Goal: Transaction & Acquisition: Book appointment/travel/reservation

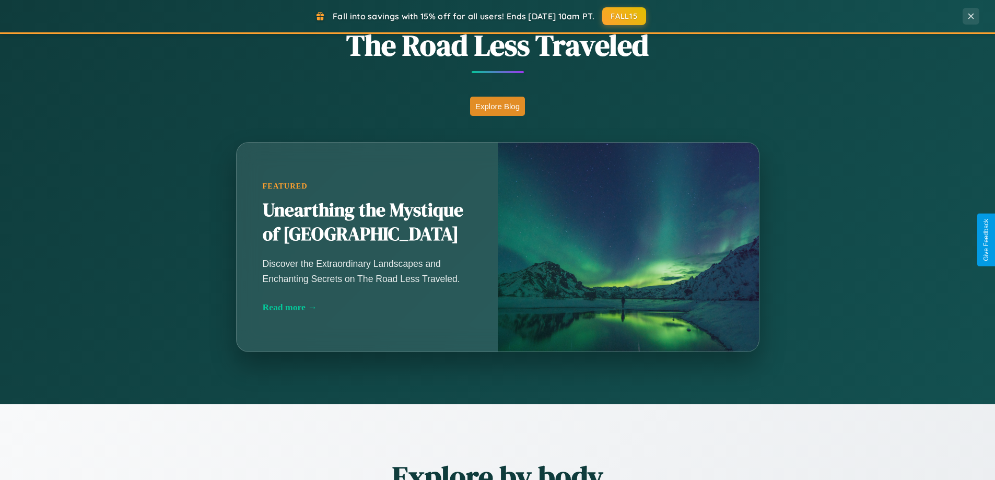
scroll to position [920, 0]
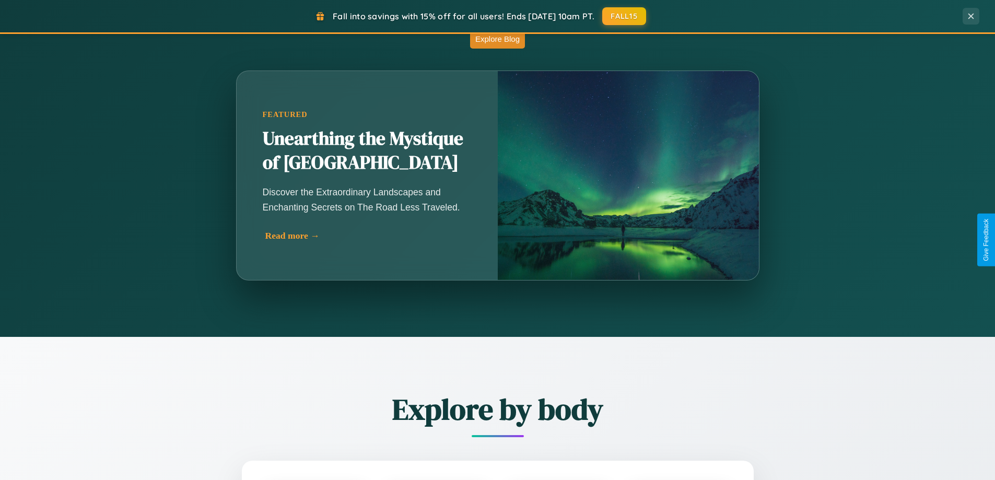
click at [369, 236] on div "Read more →" at bounding box center [369, 235] width 209 height 11
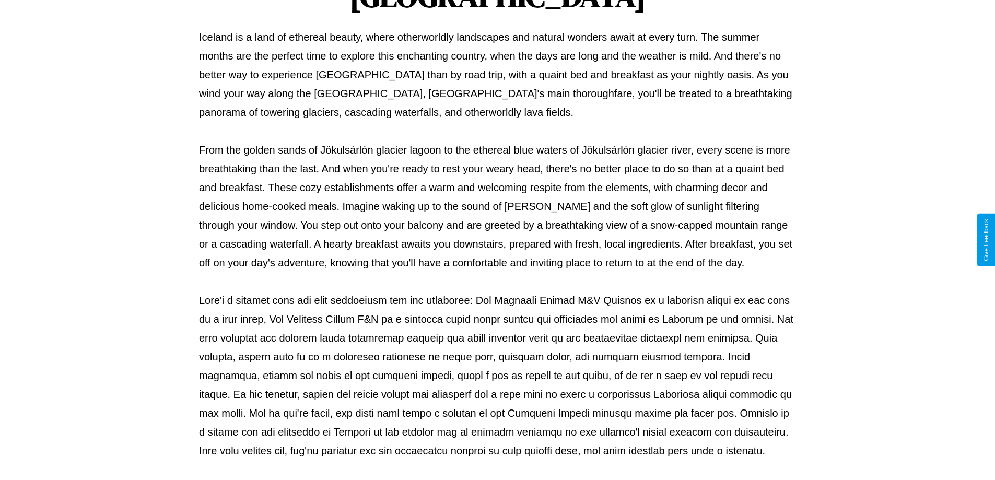
scroll to position [338, 0]
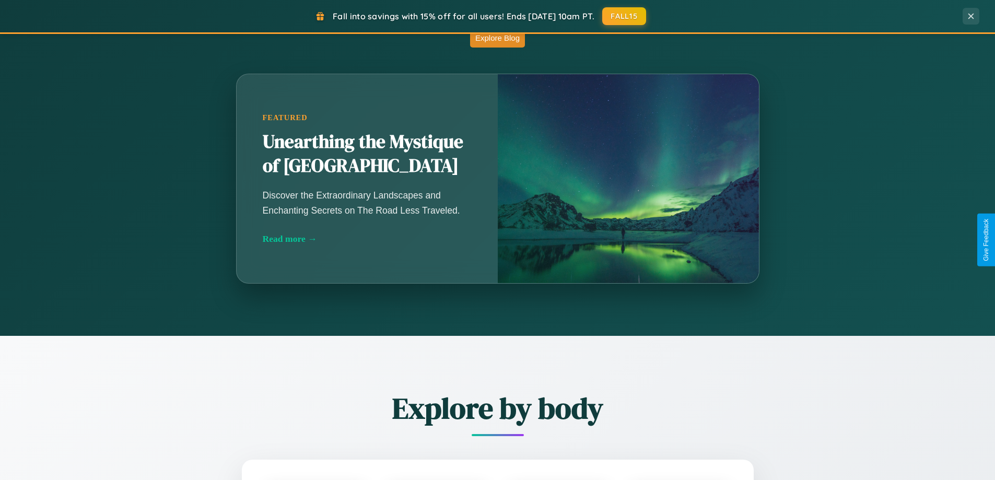
scroll to position [2010, 0]
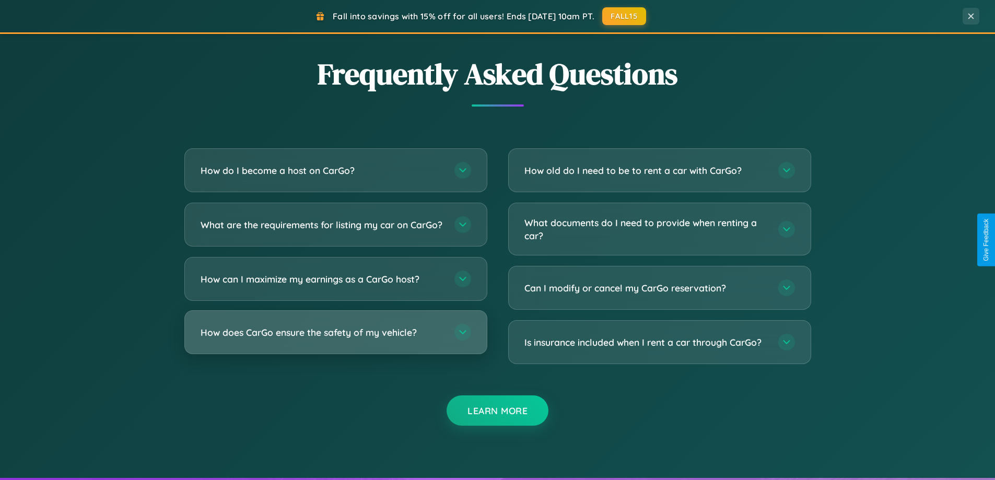
click at [335, 339] on h3 "How does CarGo ensure the safety of my vehicle?" at bounding box center [322, 332] width 243 height 13
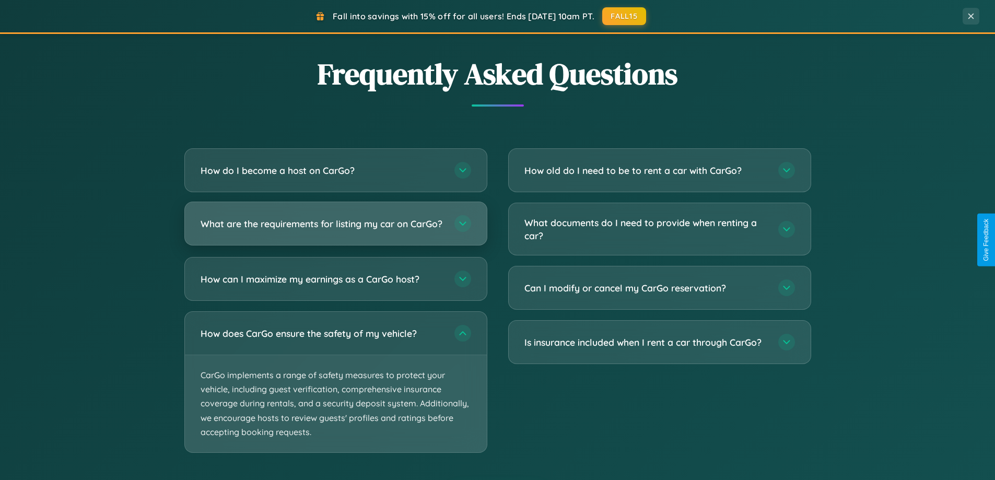
click at [335, 229] on h3 "What are the requirements for listing my car on CarGo?" at bounding box center [322, 223] width 243 height 13
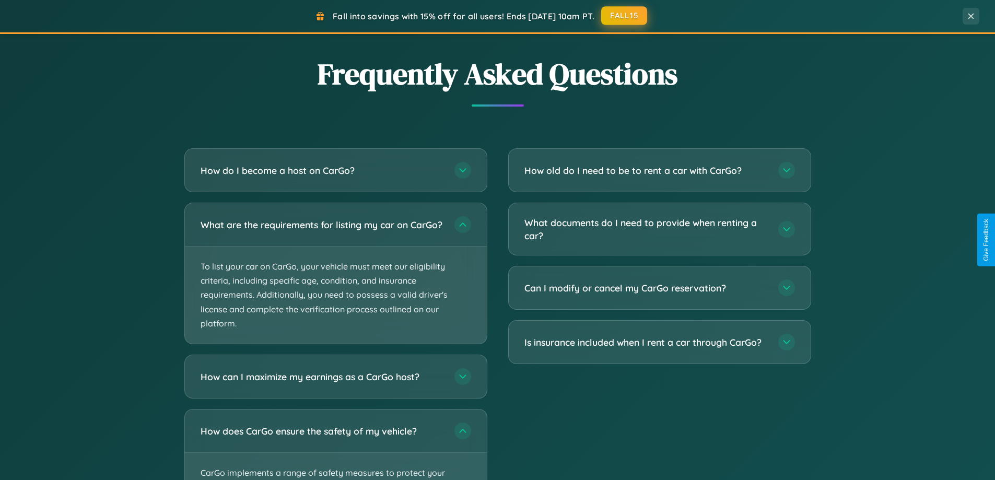
click at [625, 16] on button "FALL15" at bounding box center [624, 15] width 46 height 19
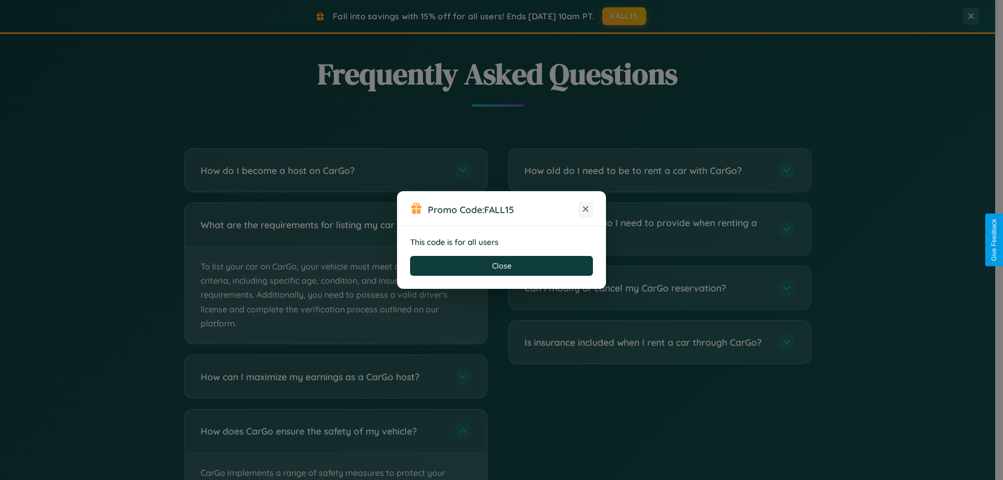
click at [585, 209] on icon at bounding box center [585, 209] width 10 height 10
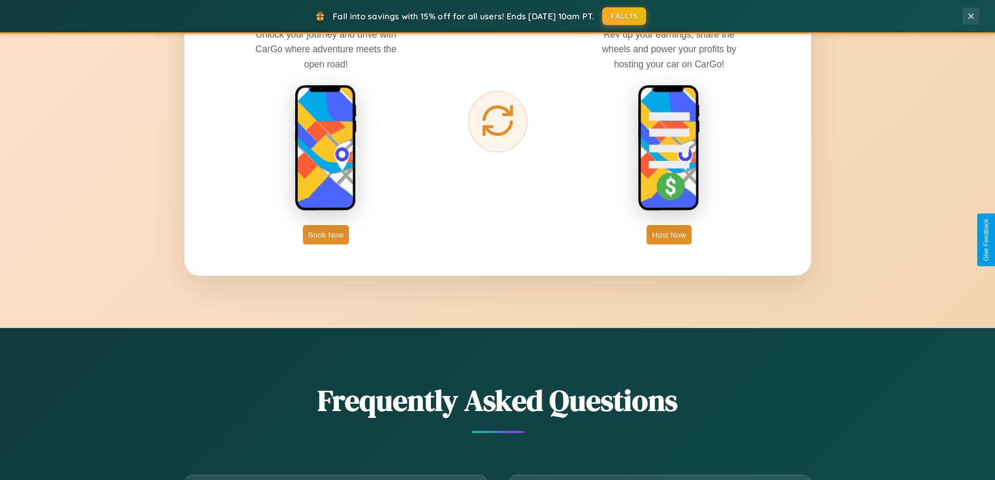
scroll to position [1678, 0]
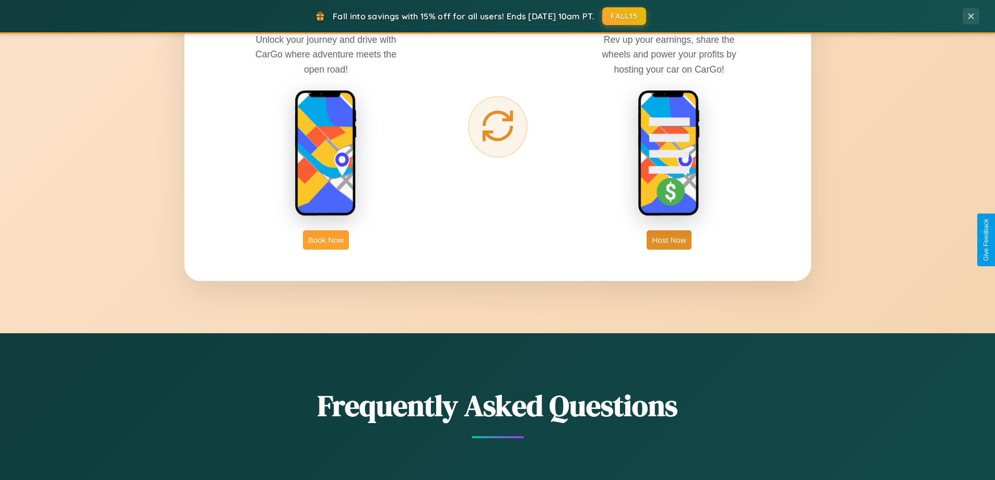
click at [326, 240] on button "Book Now" at bounding box center [326, 239] width 46 height 19
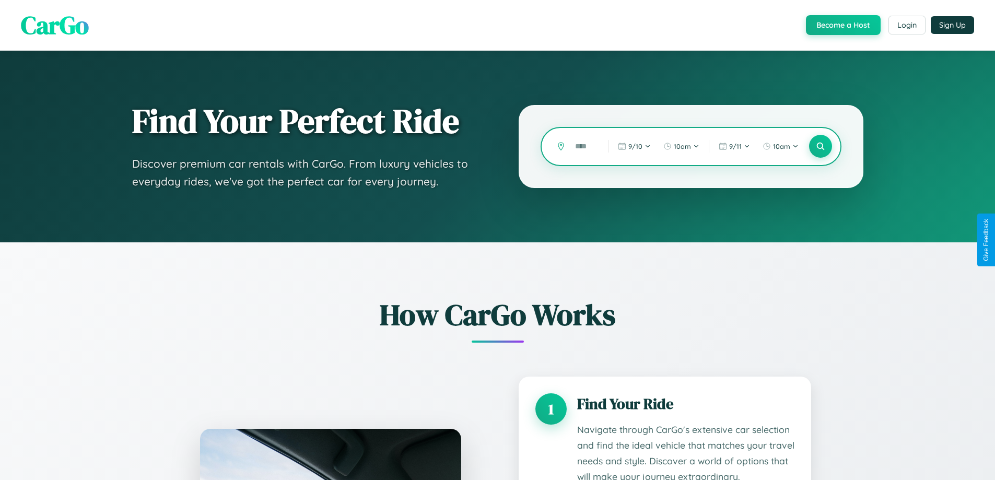
click at [584, 146] on input "text" at bounding box center [584, 146] width 28 height 18
click at [820, 146] on icon at bounding box center [820, 147] width 10 height 10
